Goal: Transaction & Acquisition: Purchase product/service

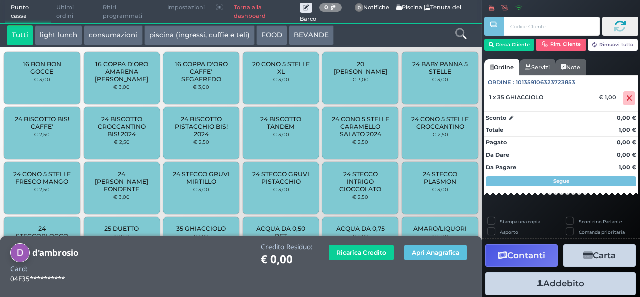
click at [204, 225] on span "35 GHIACCIOLO" at bounding box center [202, 229] width 50 height 8
click at [624, 103] on span at bounding box center [630, 98] width 12 height 14
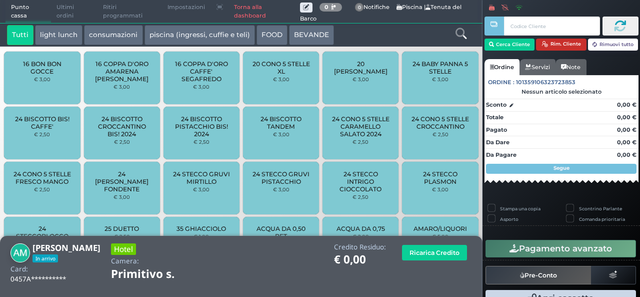
click at [569, 50] on button "Rim. Cliente" at bounding box center [561, 45] width 51 height 12
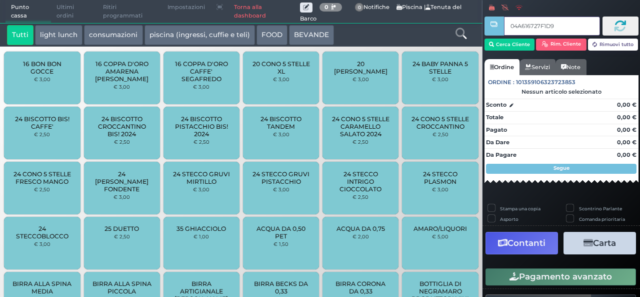
type input "04A616727F1D90"
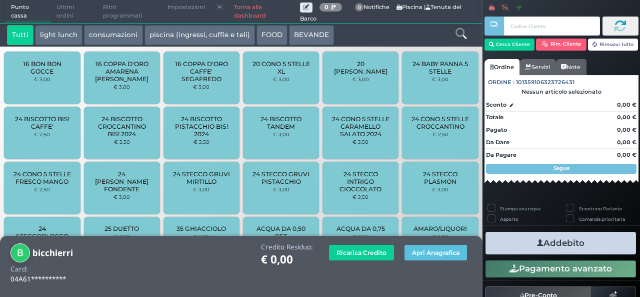
click at [457, 31] on icon at bounding box center [461, 33] width 11 height 11
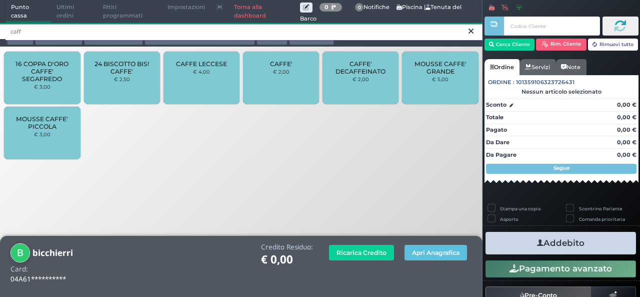
type input "caff"
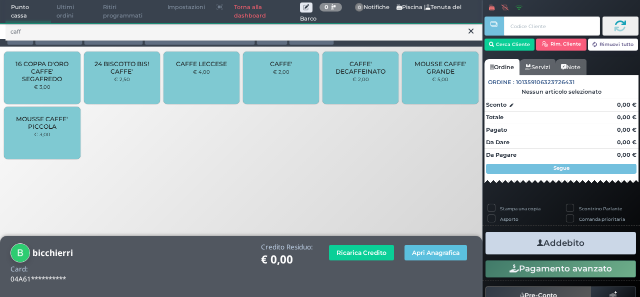
click at [293, 76] on div "CAFFE' € 2,00" at bounding box center [281, 78] width 76 height 53
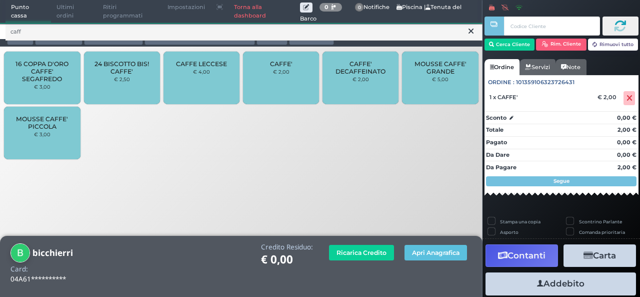
click at [469, 34] on icon at bounding box center [471, 31] width 5 height 10
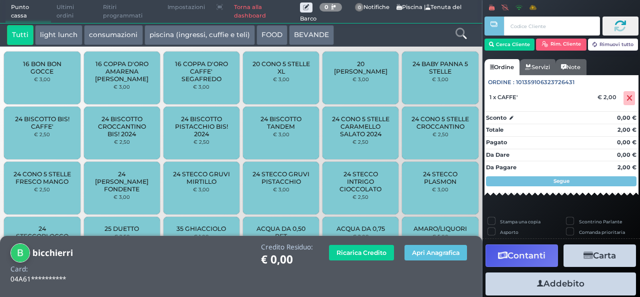
click at [469, 34] on div at bounding box center [461, 35] width 40 height 20
click at [462, 33] on icon at bounding box center [461, 33] width 11 height 11
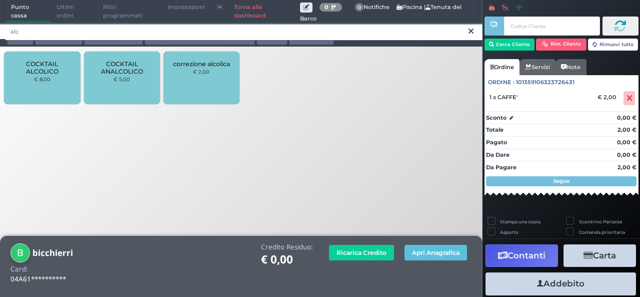
type input "alc"
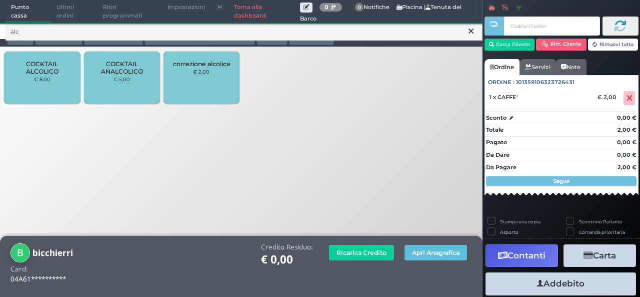
click at [61, 92] on div "COCKTAIL ALCOLICO € 8,00" at bounding box center [42, 78] width 76 height 53
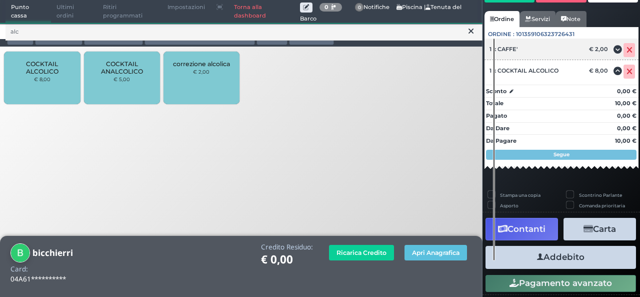
scroll to position [74, 0]
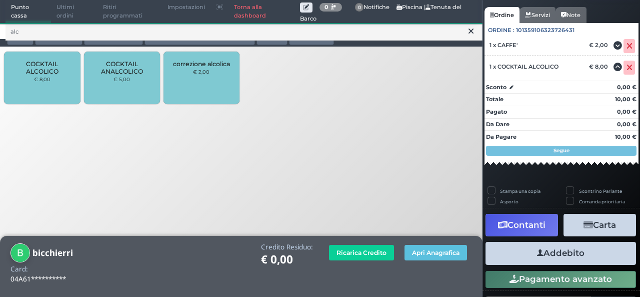
click at [552, 252] on button "Addebito" at bounding box center [561, 253] width 151 height 23
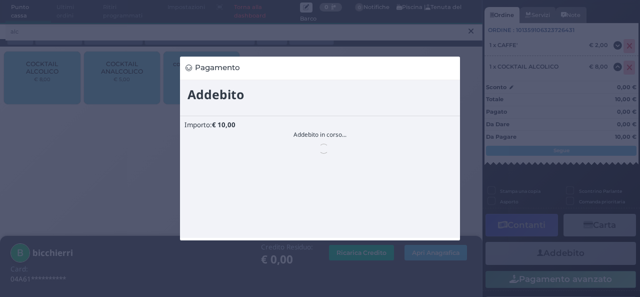
scroll to position [0, 0]
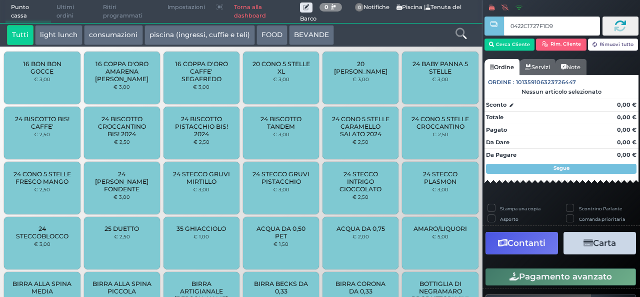
type input "0422C1727F1D90"
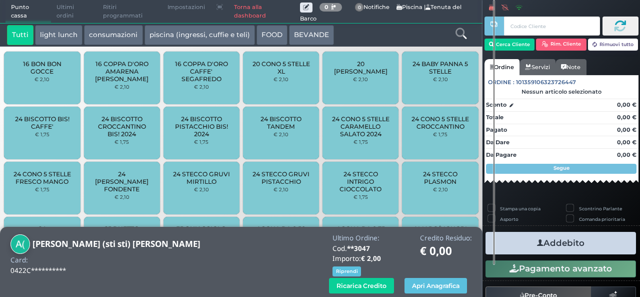
click at [467, 35] on div at bounding box center [461, 35] width 40 height 20
click at [466, 35] on icon at bounding box center [461, 33] width 11 height 11
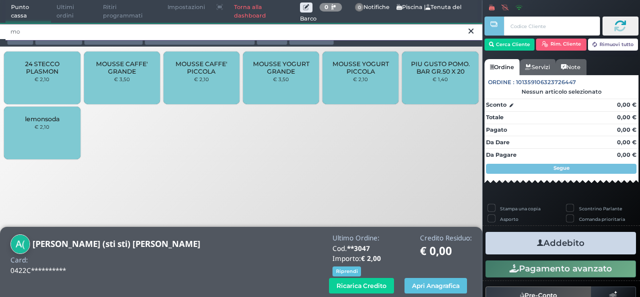
type input "mo"
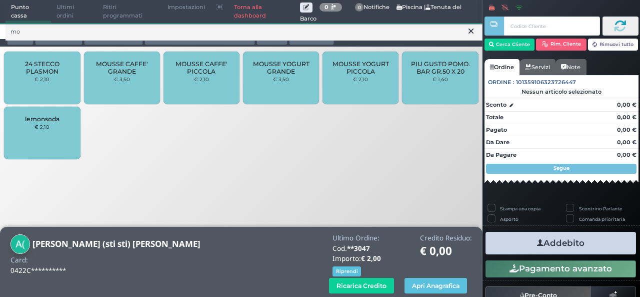
click at [205, 74] on span "MOUSSE CAFFE' PICCOLA" at bounding box center [202, 67] width 60 height 15
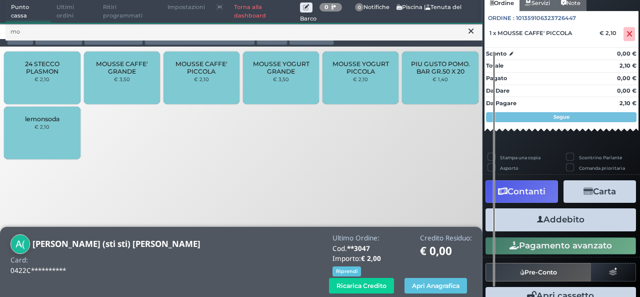
scroll to position [92, 0]
click at [570, 219] on button "Addebito" at bounding box center [561, 219] width 151 height 23
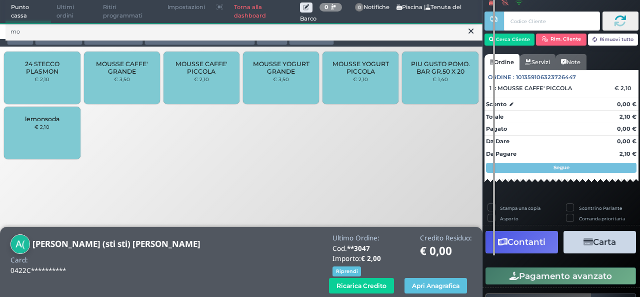
scroll to position [0, 0]
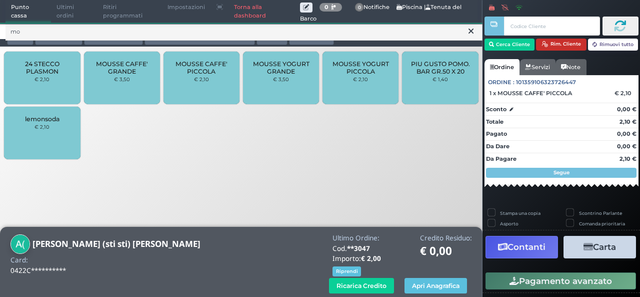
click at [547, 45] on button "Rim. Cliente" at bounding box center [561, 45] width 51 height 12
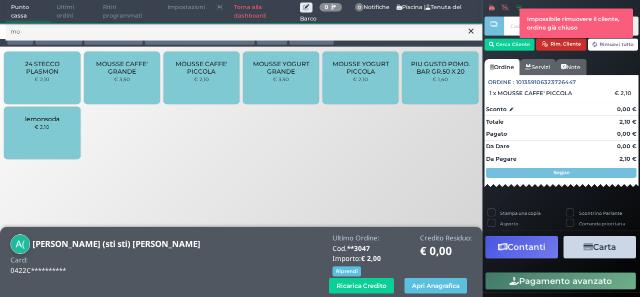
click at [542, 44] on icon "button" at bounding box center [545, 44] width 7 height 7
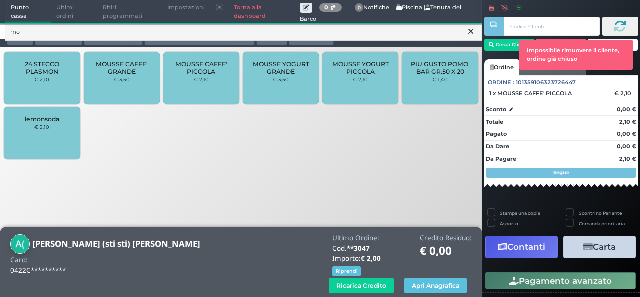
click at [61, 14] on span "Ultimi ordini" at bounding box center [74, 12] width 47 height 23
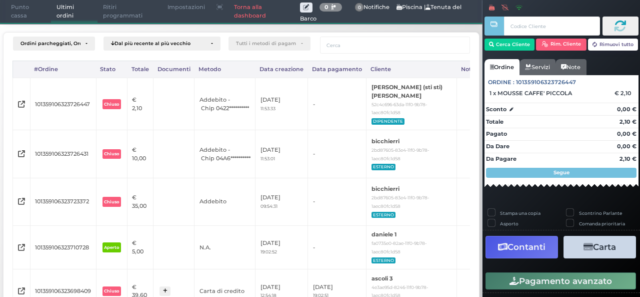
click at [33, 7] on span "Punto cassa" at bounding box center [29, 12] width 46 height 23
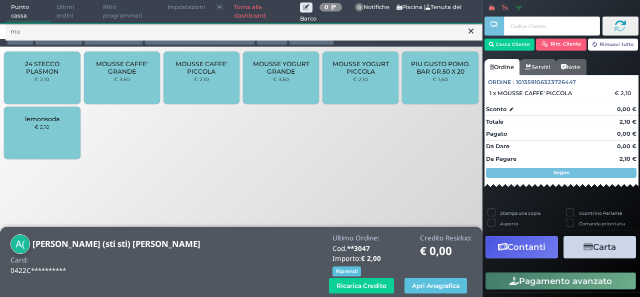
click at [608, 42] on button "Rimuovi tutto" at bounding box center [613, 45] width 51 height 12
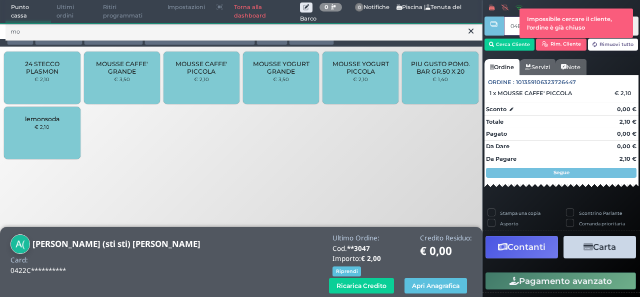
type input "04E3580A3A1691"
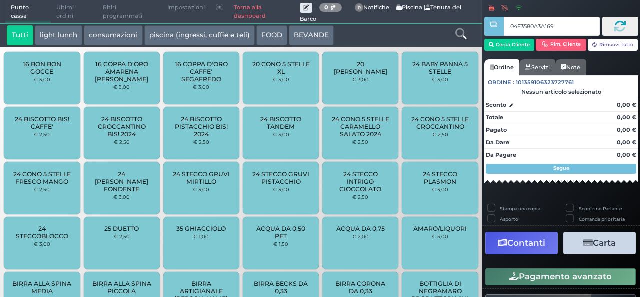
type input "04E3580A3A1691"
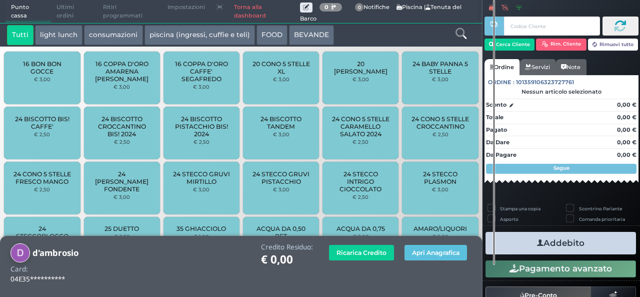
click at [457, 34] on icon at bounding box center [461, 33] width 11 height 11
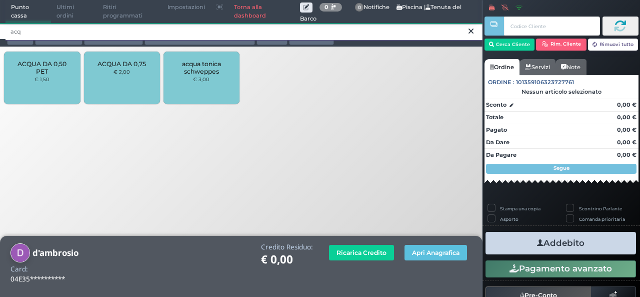
type input "acq"
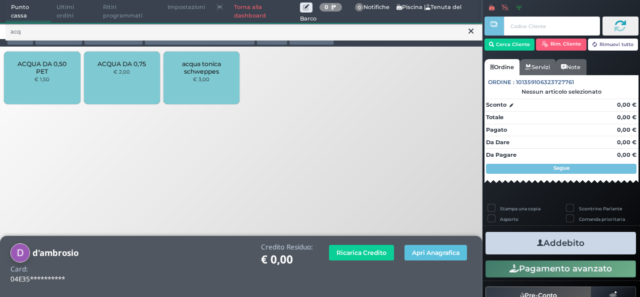
click at [38, 79] on small "€ 1,50" at bounding box center [42, 79] width 15 height 6
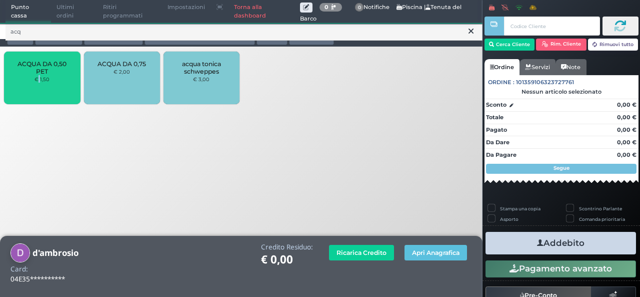
click at [38, 79] on small "€ 1,50" at bounding box center [42, 79] width 15 height 6
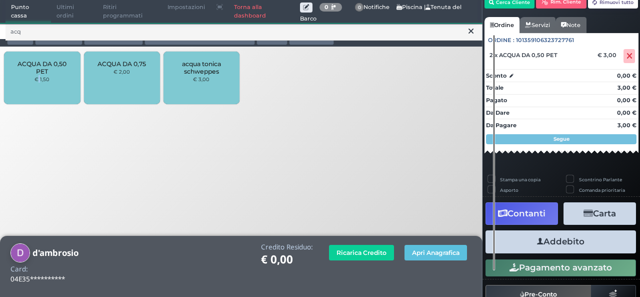
scroll to position [66, 0]
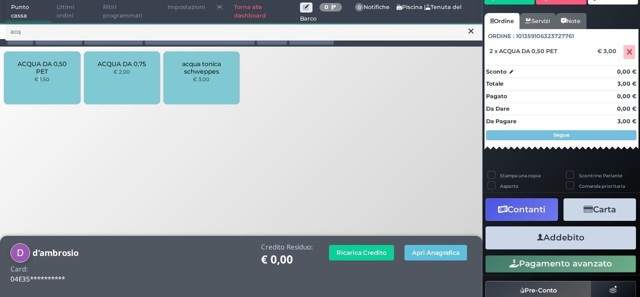
click at [577, 237] on button "Addebito" at bounding box center [561, 237] width 151 height 23
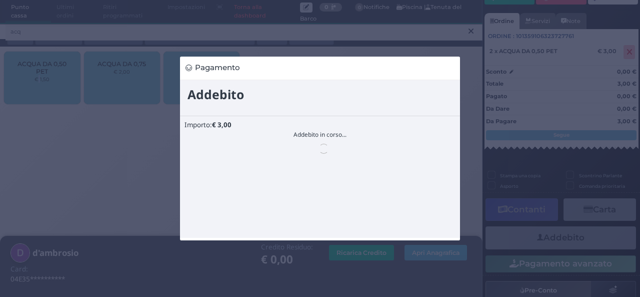
scroll to position [0, 0]
